Goal: Register for event/course

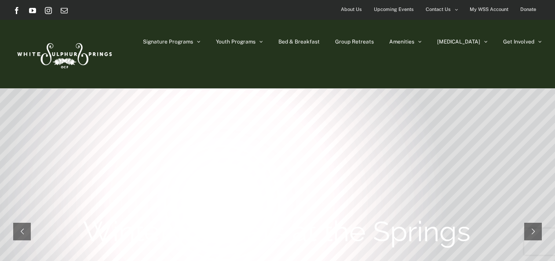
click at [403, 6] on span "Upcoming Events" at bounding box center [394, 9] width 40 height 13
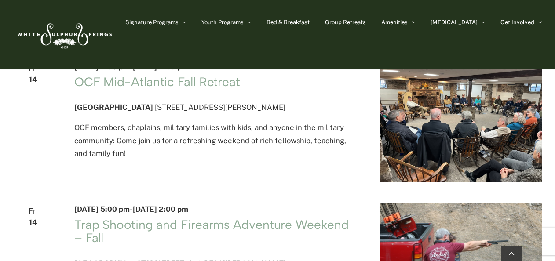
scroll to position [1056, 0]
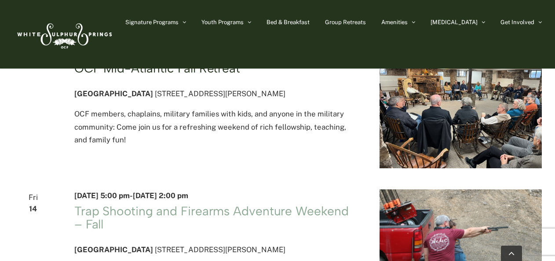
click at [156, 76] on link "OCF Mid-Atlantic Fall Retreat" at bounding box center [157, 68] width 166 height 15
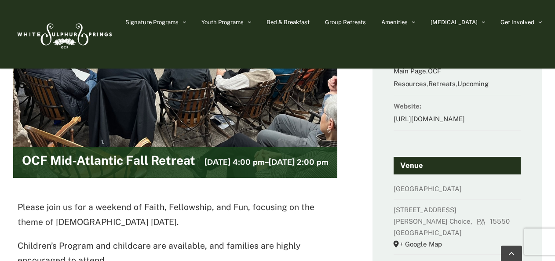
scroll to position [113, 0]
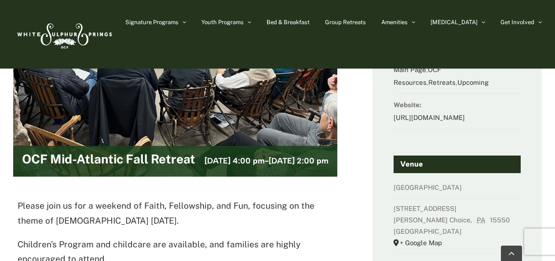
drag, startPoint x: 435, startPoint y: 142, endPoint x: 554, endPoint y: 170, distance: 122.0
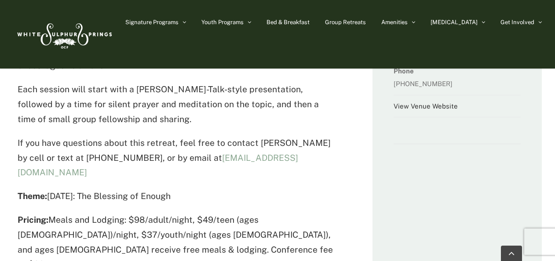
scroll to position [324, 0]
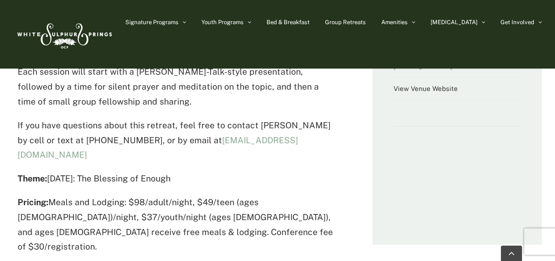
drag, startPoint x: 76, startPoint y: 44, endPoint x: 143, endPoint y: 52, distance: 68.2
click at [76, 44] on img at bounding box center [63, 34] width 101 height 41
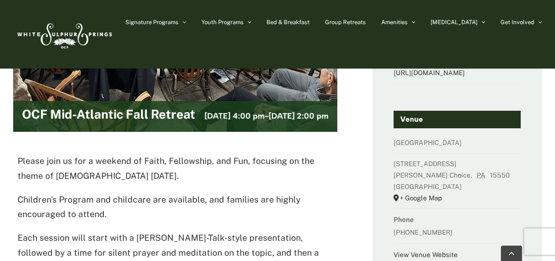
scroll to position [158, 0]
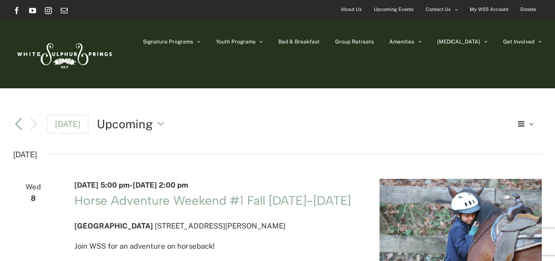
scroll to position [1056, 0]
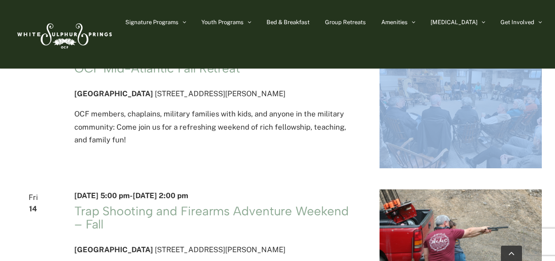
drag, startPoint x: 554, startPoint y: 104, endPoint x: 542, endPoint y: 77, distance: 28.9
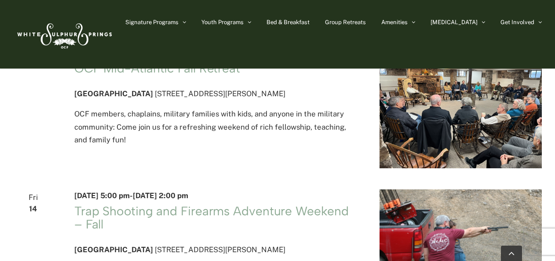
click at [352, 101] on header "November 14 @ 4:00 pm - November 16 @ 2:00 pm OCF Mid-Atlantic Fall Retreat Whi…" at bounding box center [216, 74] width 284 height 54
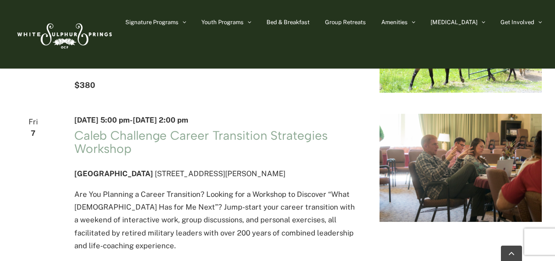
scroll to position [827, 0]
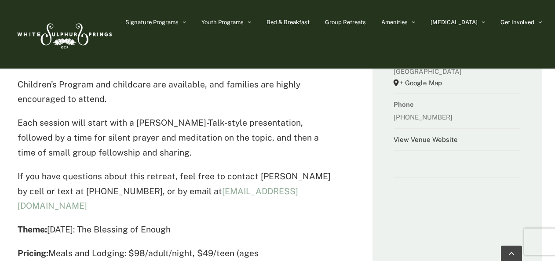
scroll to position [246, 0]
